Goal: Task Accomplishment & Management: Use online tool/utility

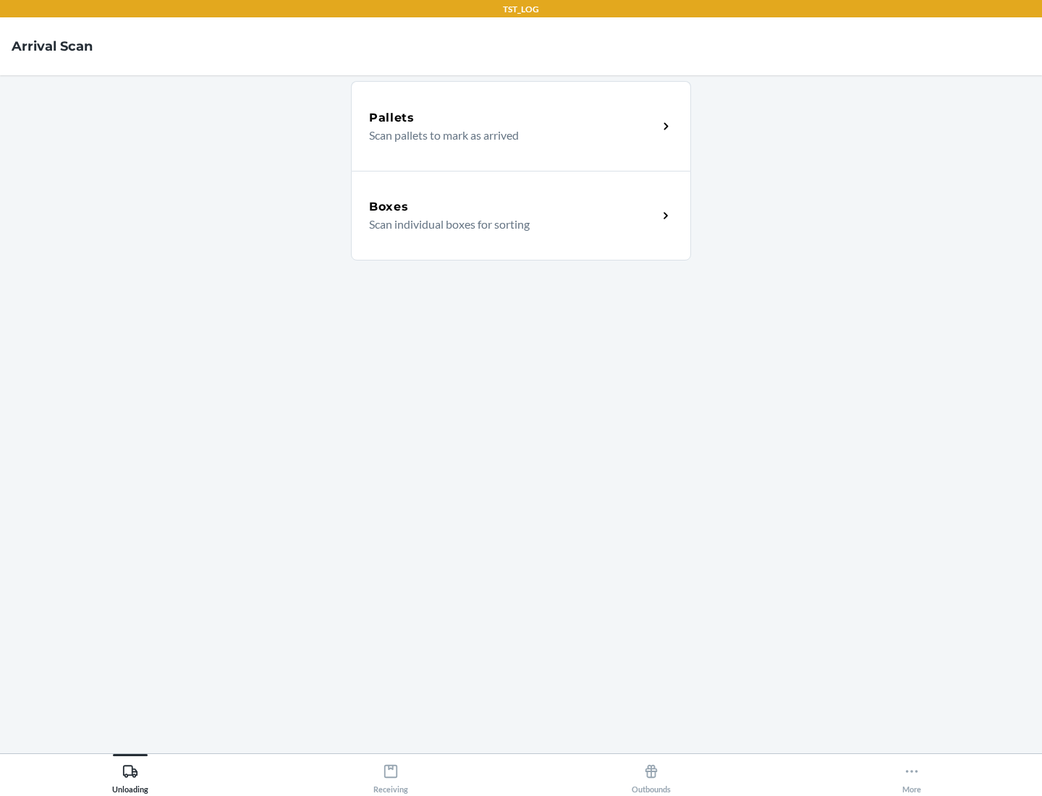
click at [513, 207] on div "Boxes" at bounding box center [513, 206] width 289 height 17
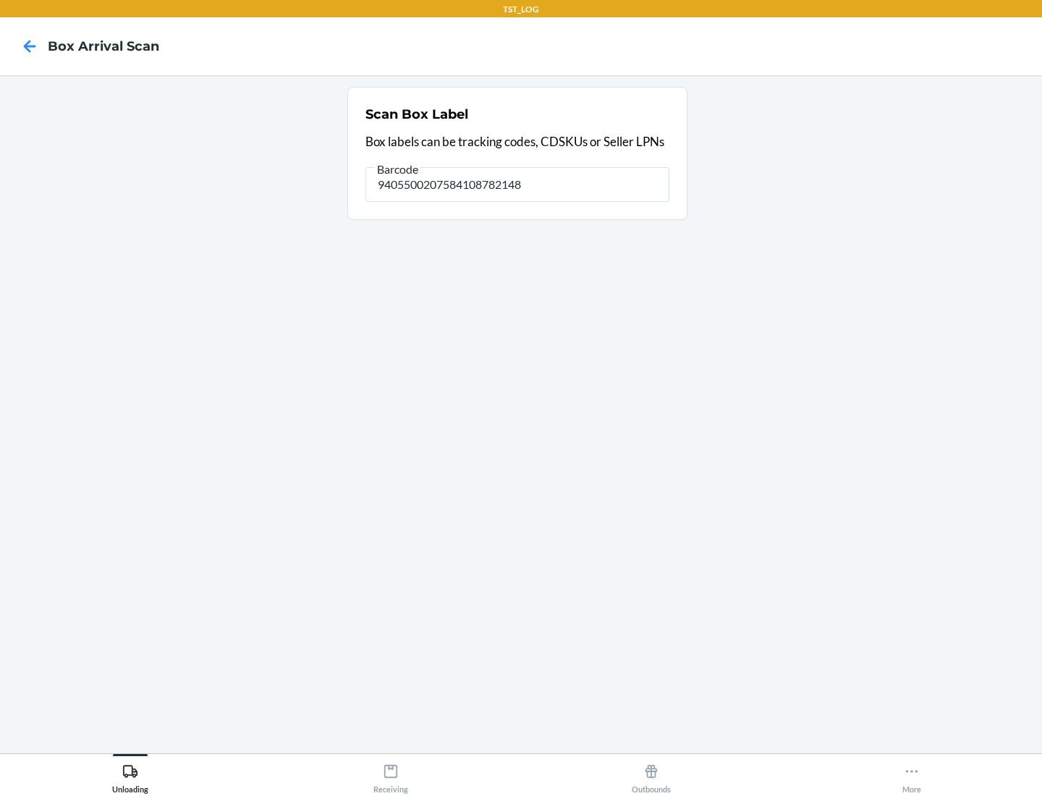
type input "9405500207584108782148"
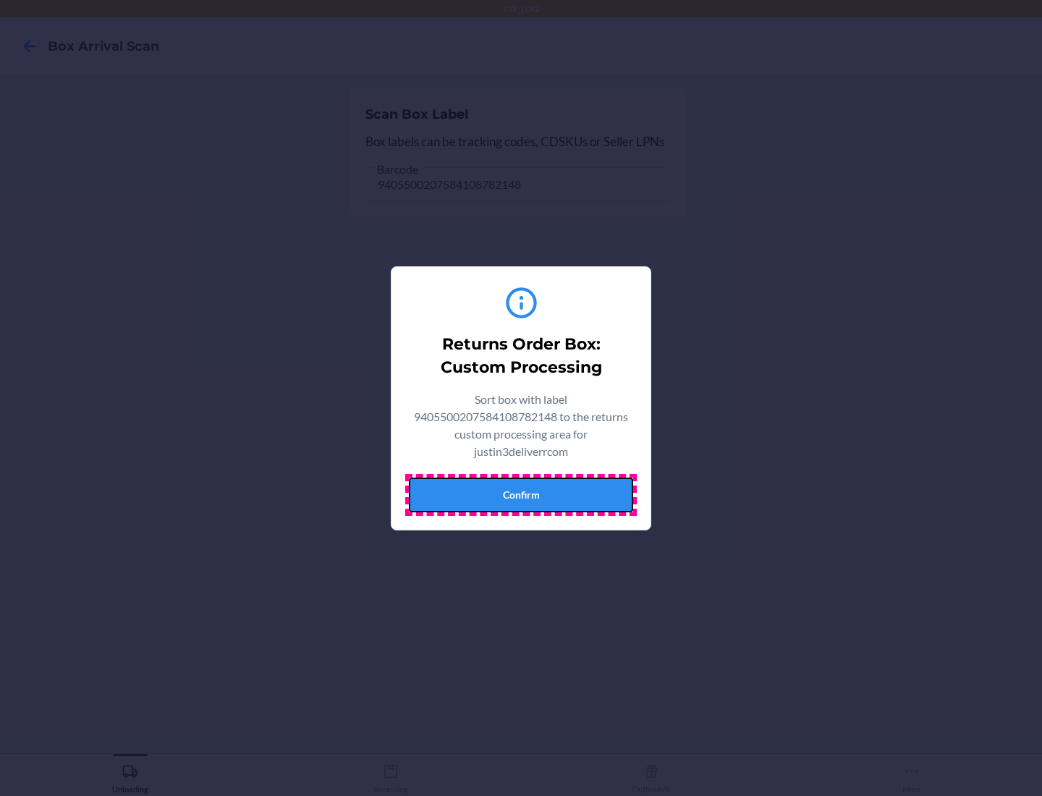
click at [521, 494] on button "Confirm" at bounding box center [521, 494] width 224 height 35
